Goal: Information Seeking & Learning: Learn about a topic

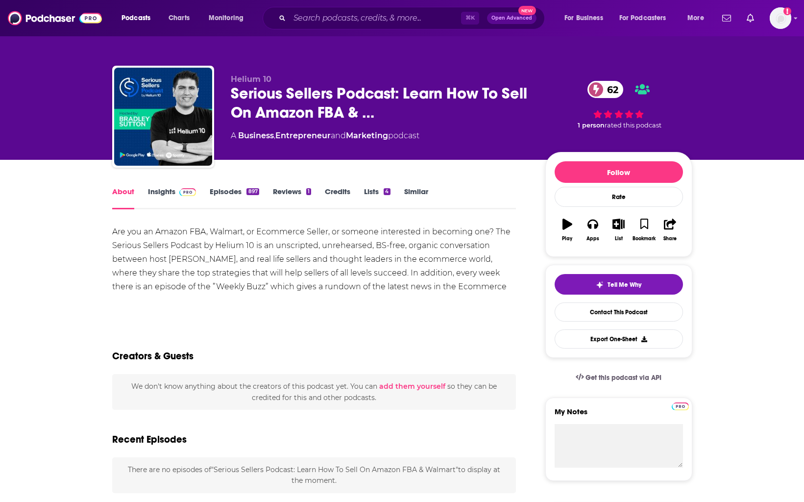
click at [176, 200] on link "Insights" at bounding box center [172, 198] width 48 height 23
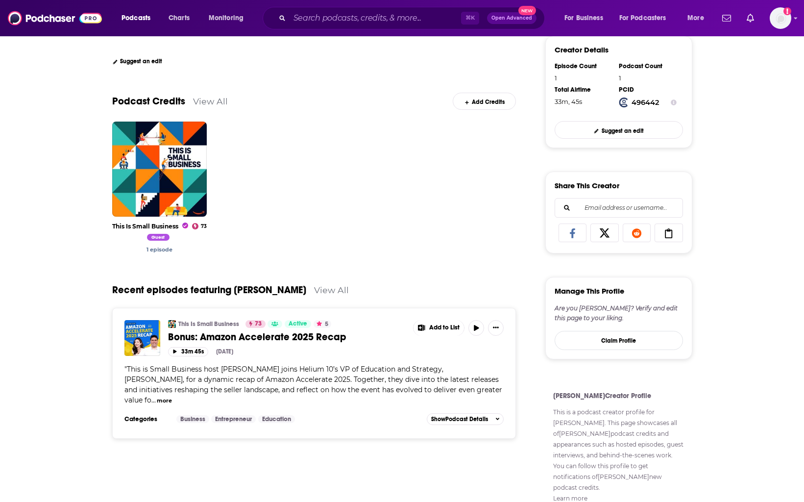
scroll to position [255, 0]
